Goal: Information Seeking & Learning: Learn about a topic

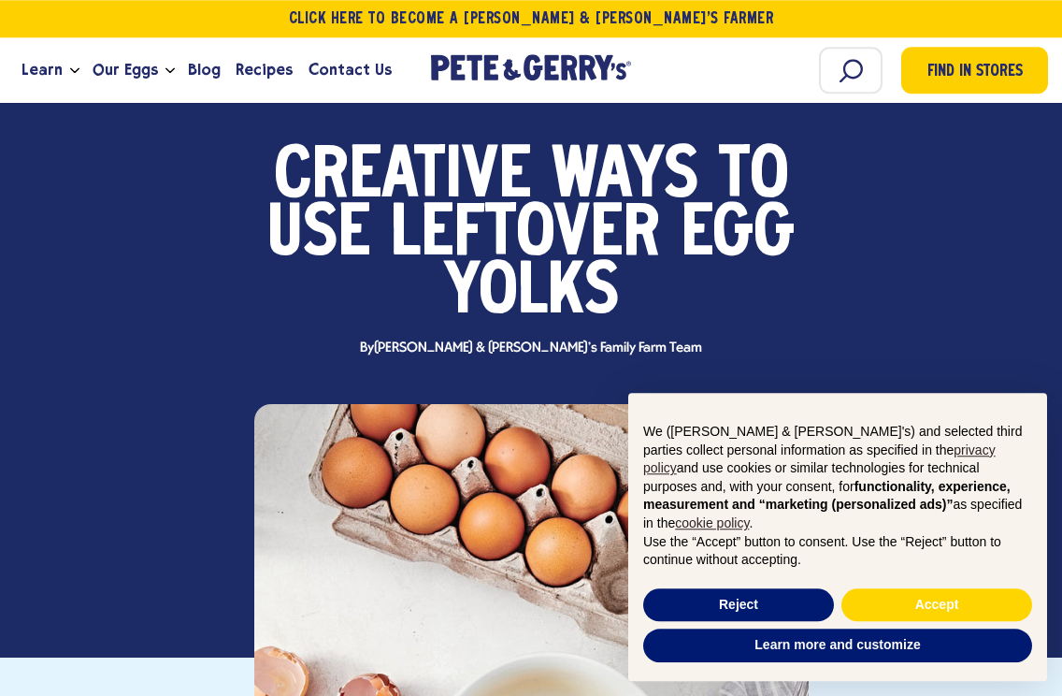
scroll to position [126, 0]
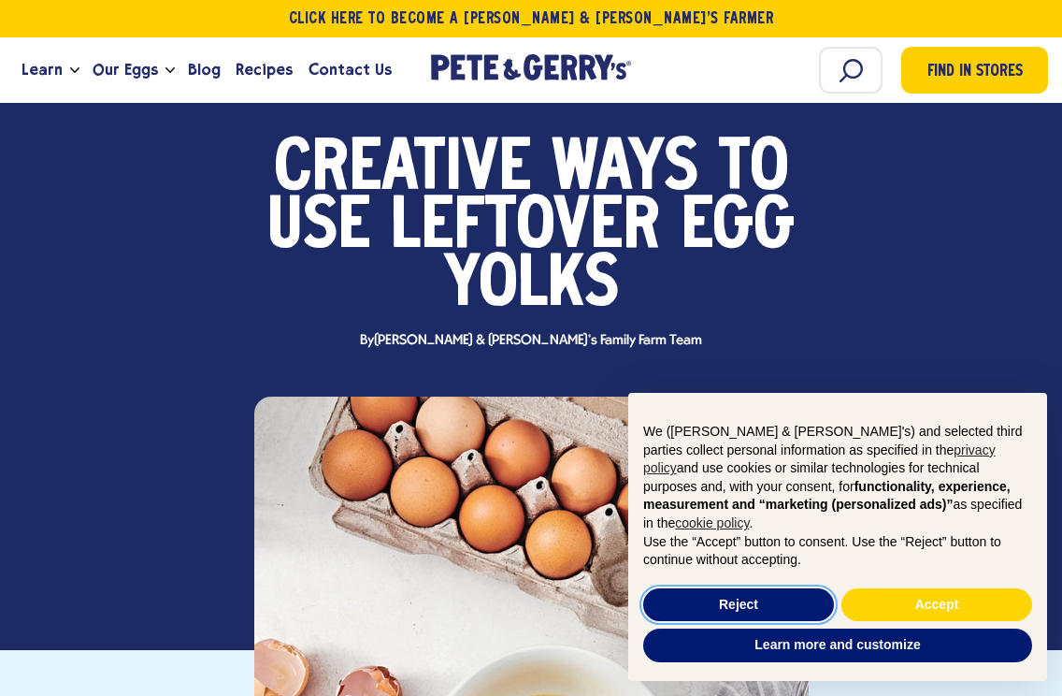
click at [766, 622] on button "Reject" at bounding box center [738, 605] width 191 height 34
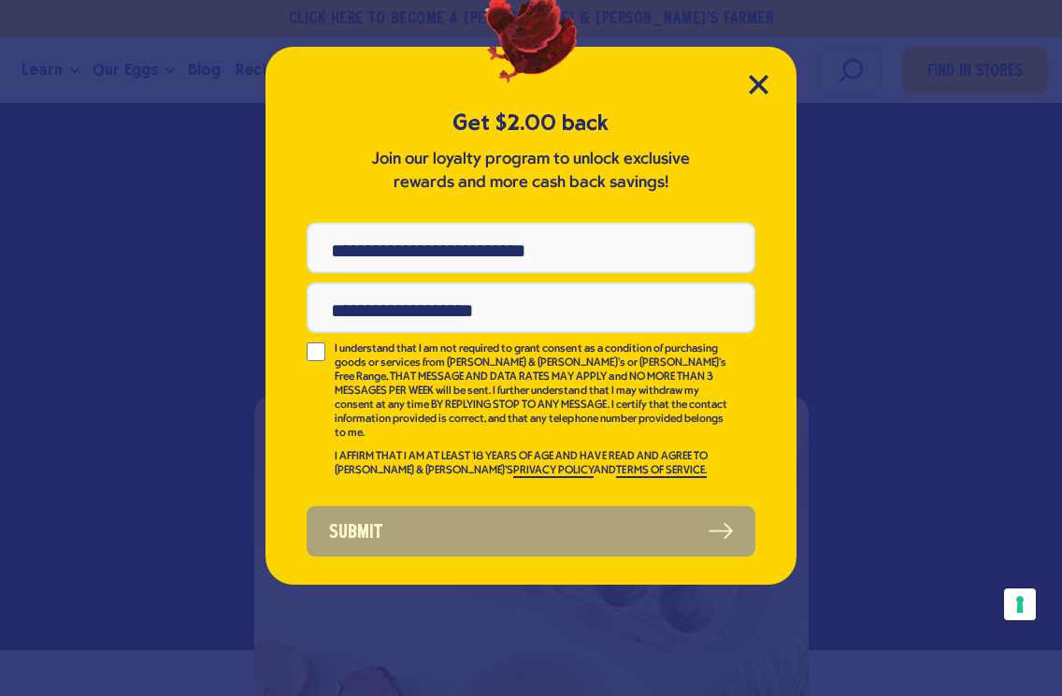
scroll to position [0, 0]
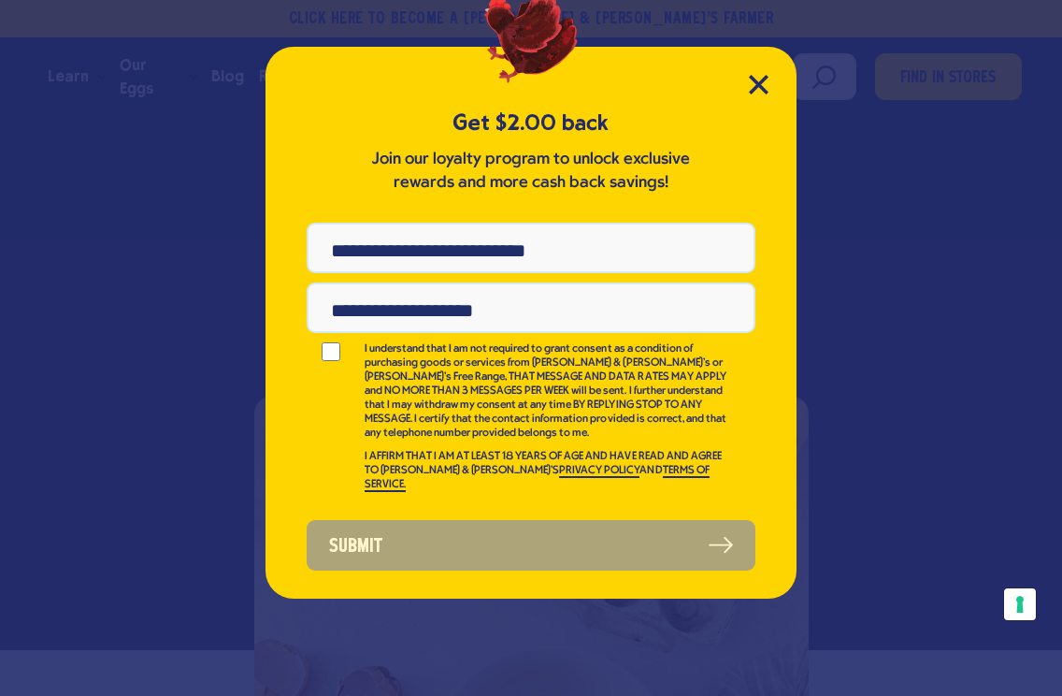
click at [753, 82] on icon "Close Modal" at bounding box center [759, 85] width 20 height 20
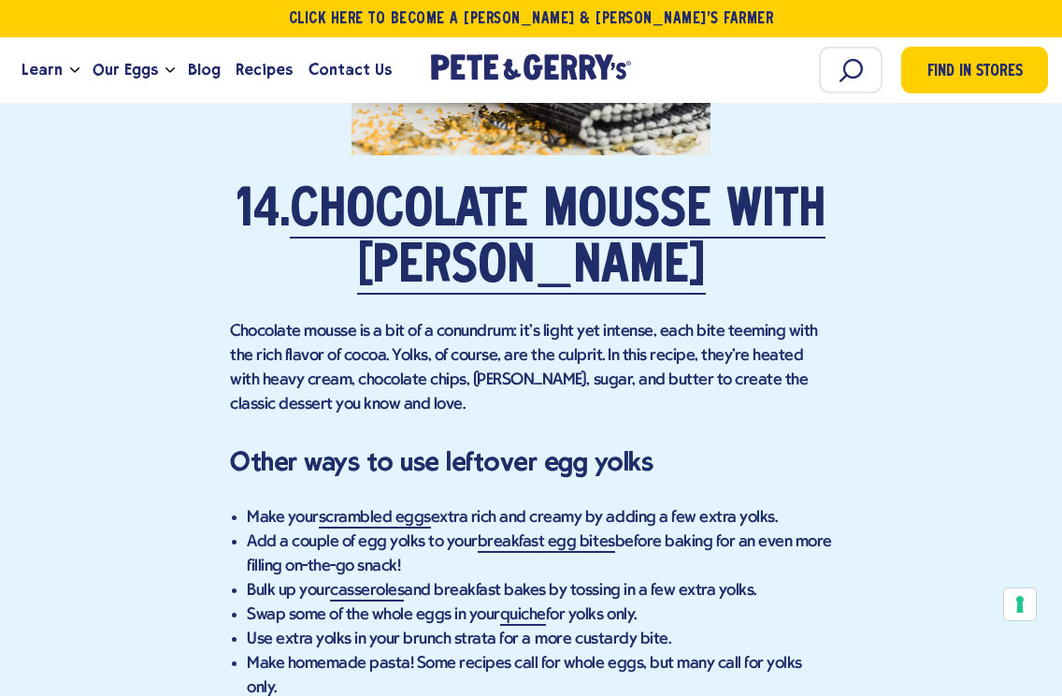
scroll to position [10650, 0]
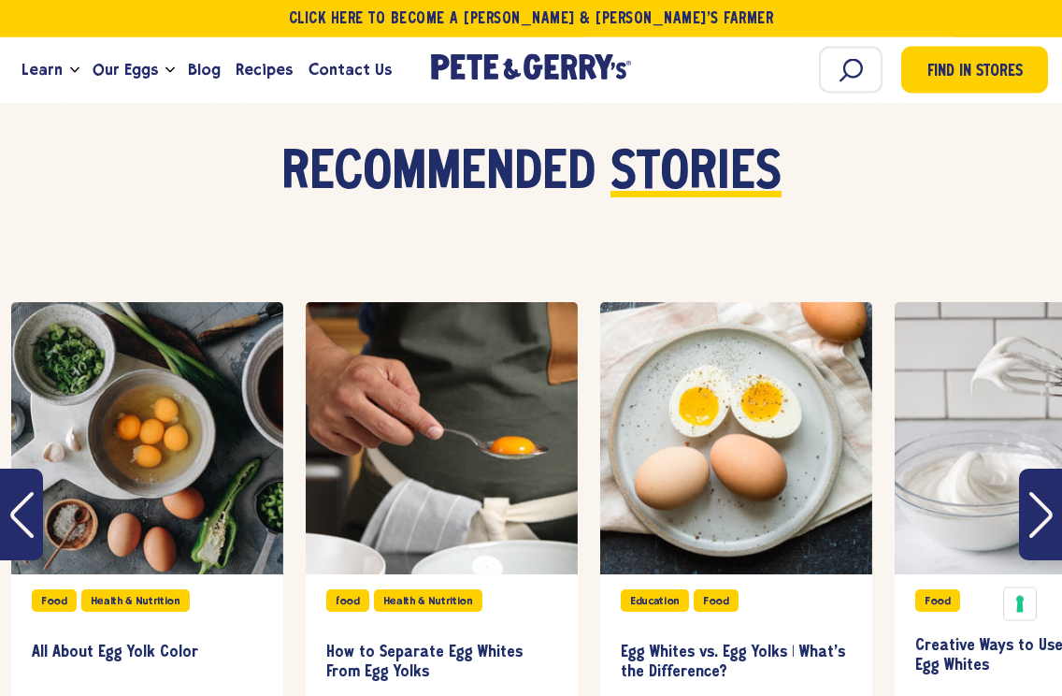
scroll to position [11906, 0]
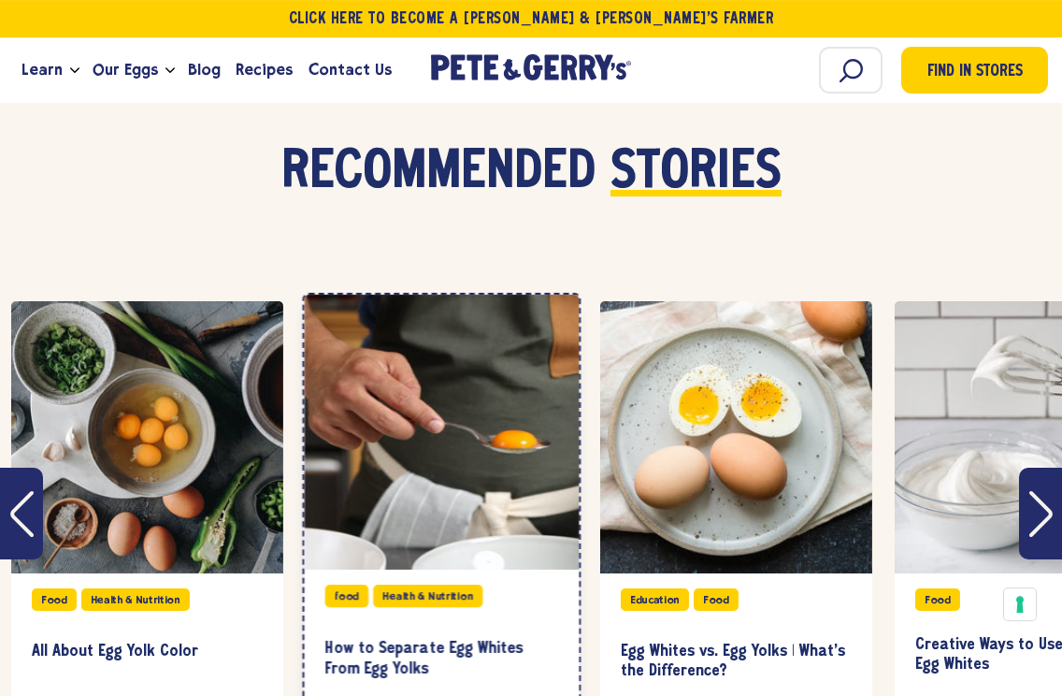
click at [525, 318] on div "slide 2 of 4" at bounding box center [441, 432] width 275 height 275
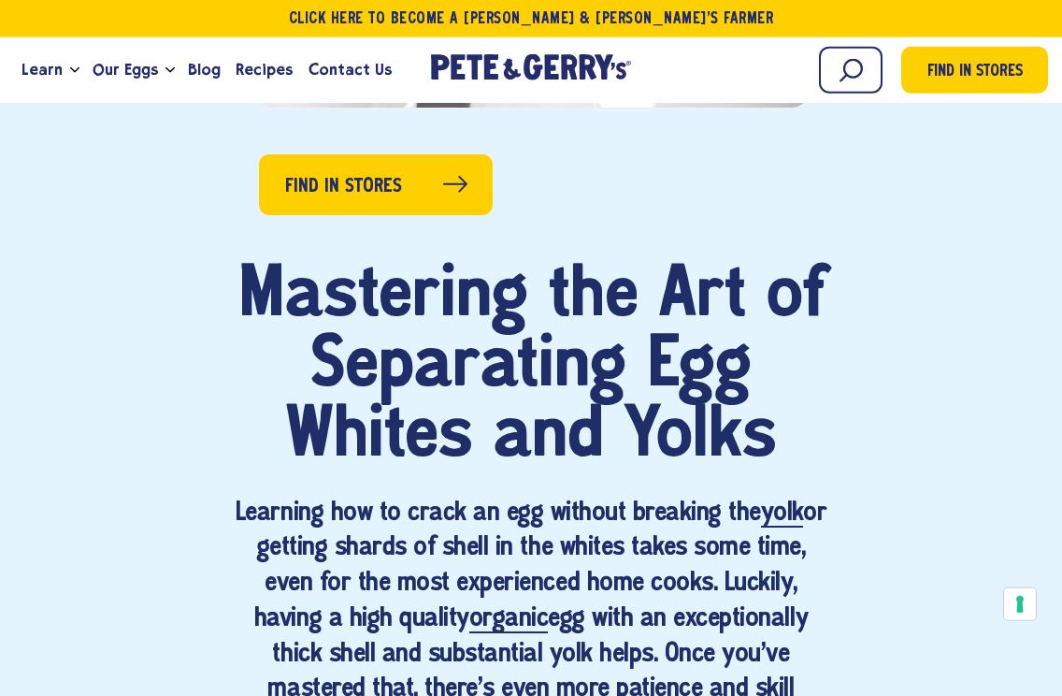
scroll to position [973, 0]
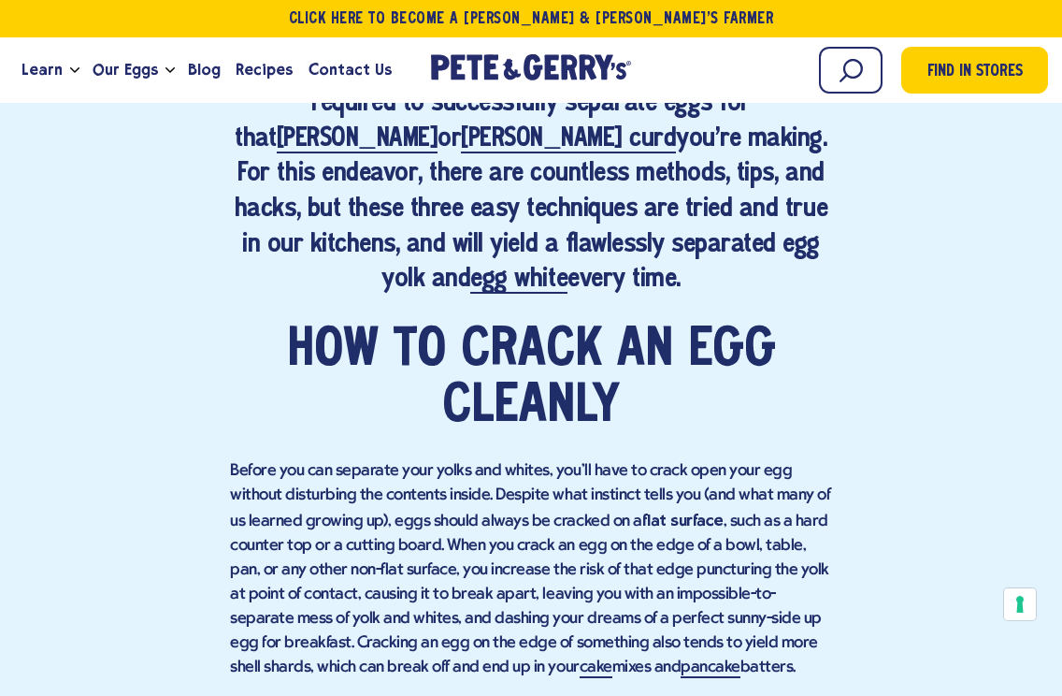
scroll to position [1592, 0]
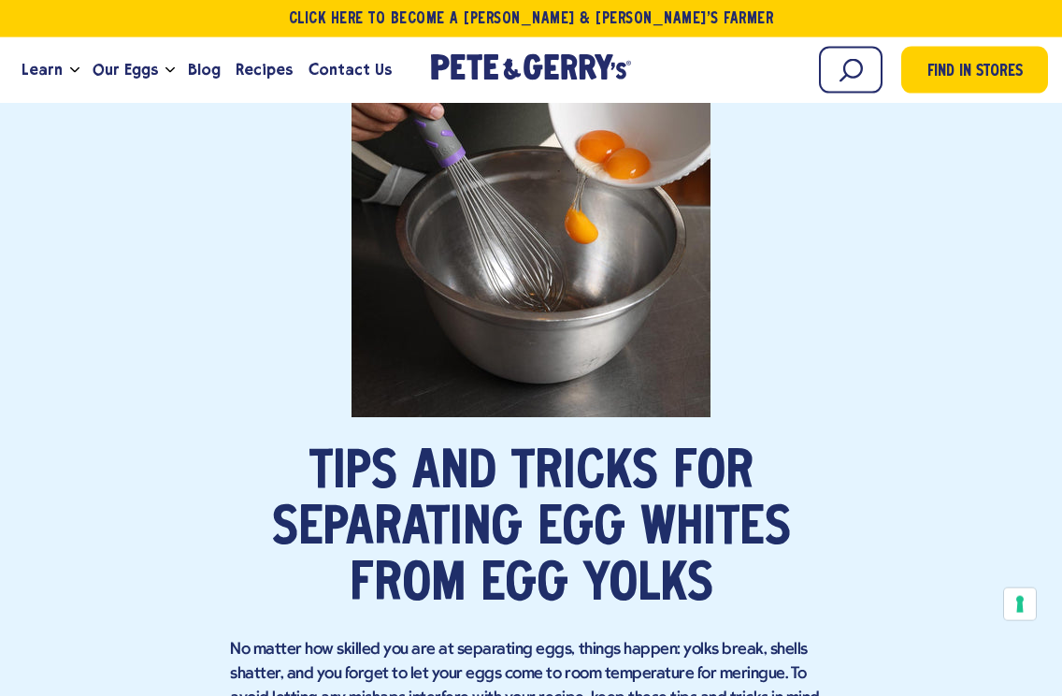
scroll to position [4195, 0]
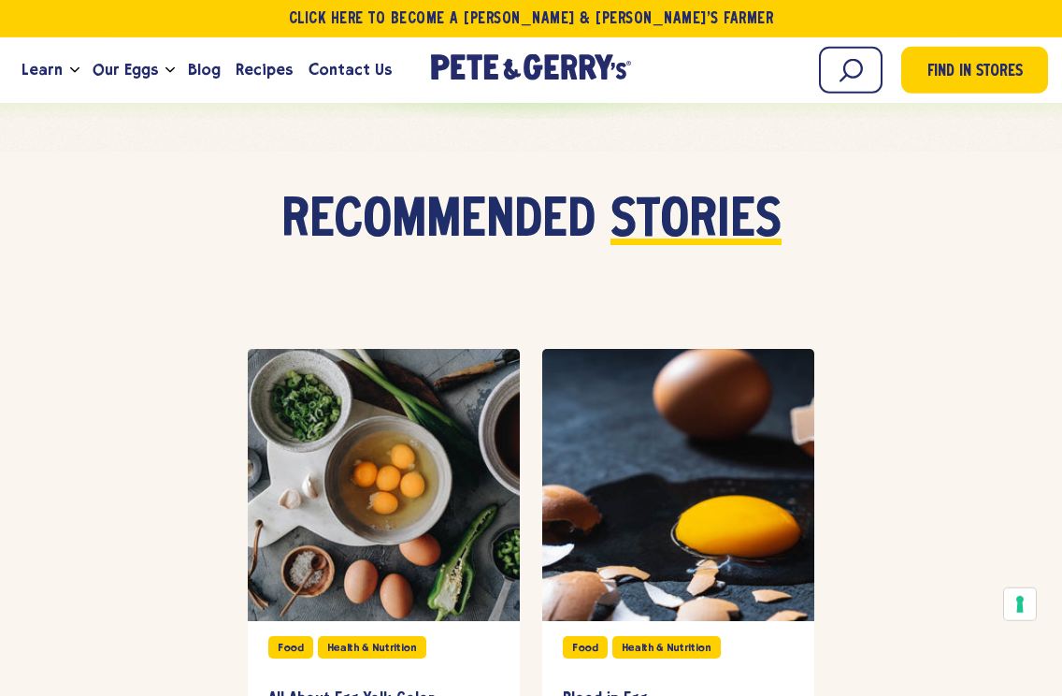
scroll to position [6521, 0]
